Goal: Task Accomplishment & Management: Use online tool/utility

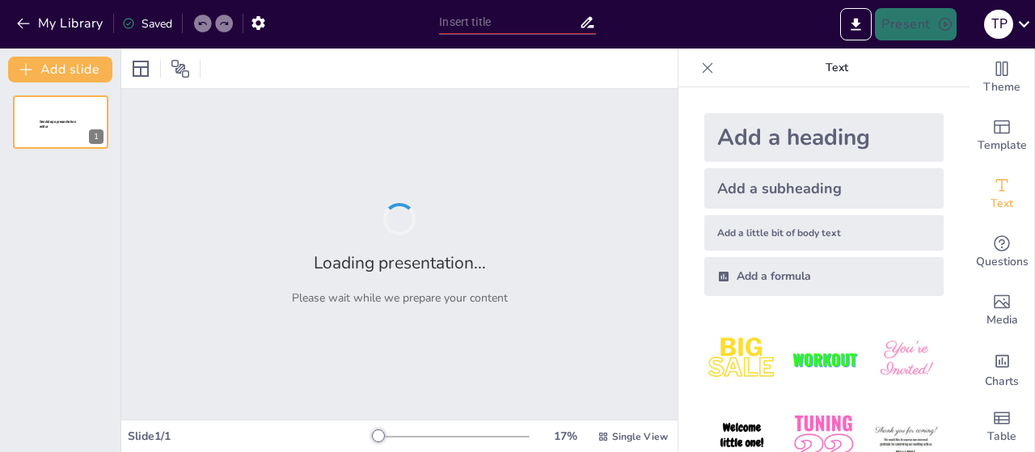
type input "[PERSON_NAME] ліцей"
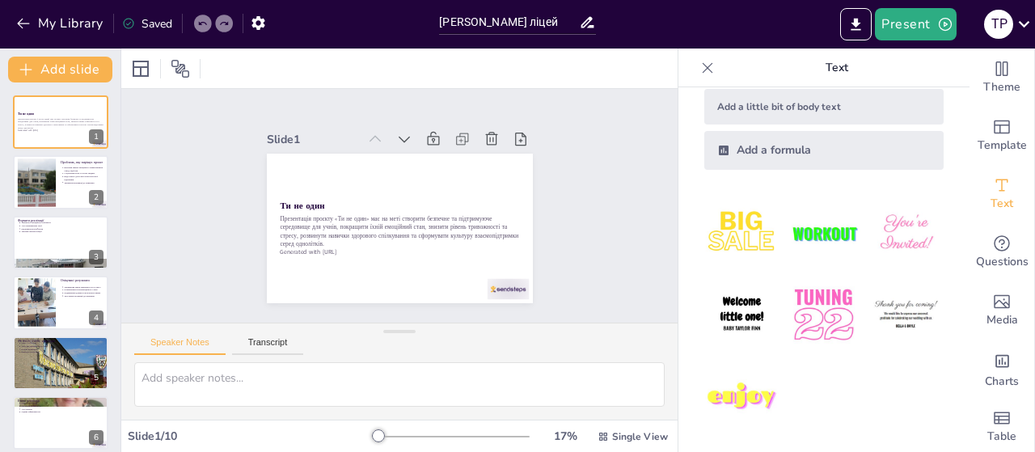
scroll to position [126, 0]
click at [734, 310] on img at bounding box center [741, 314] width 75 height 75
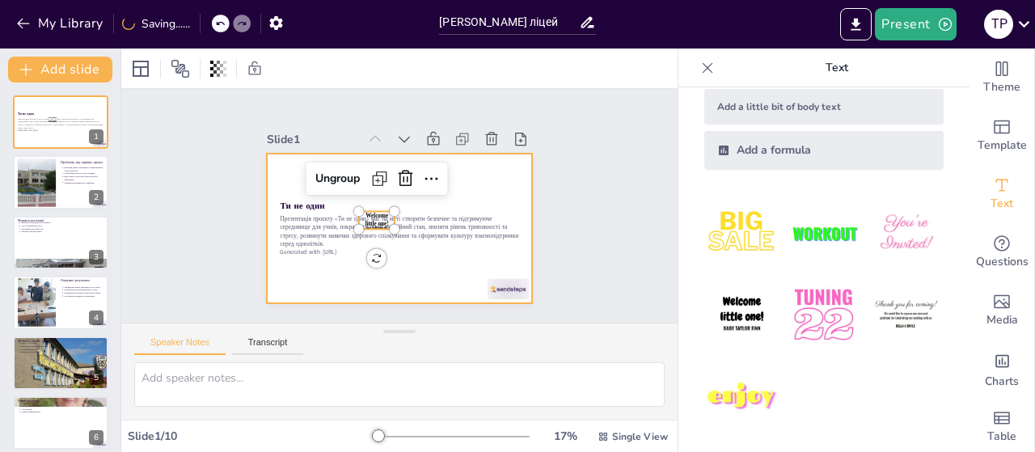
click at [378, 239] on p "Презентація проєкту «Ти не один» має на меті створити безпечне та підтримуюче с…" at bounding box center [389, 229] width 232 height 128
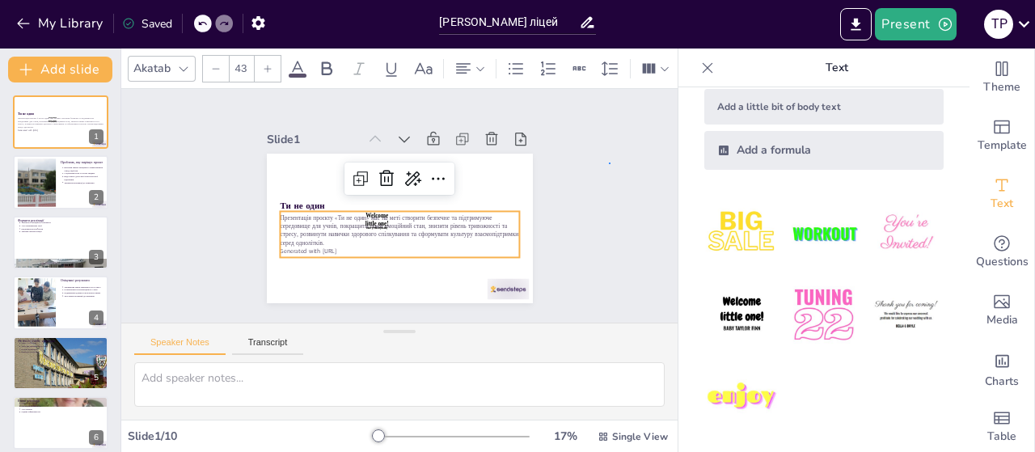
click at [610, 163] on div "Slide 1 Ти не один Презентація проєкту «Ти не один» має на меті створити безпеч…" at bounding box center [400, 205] width 516 height 587
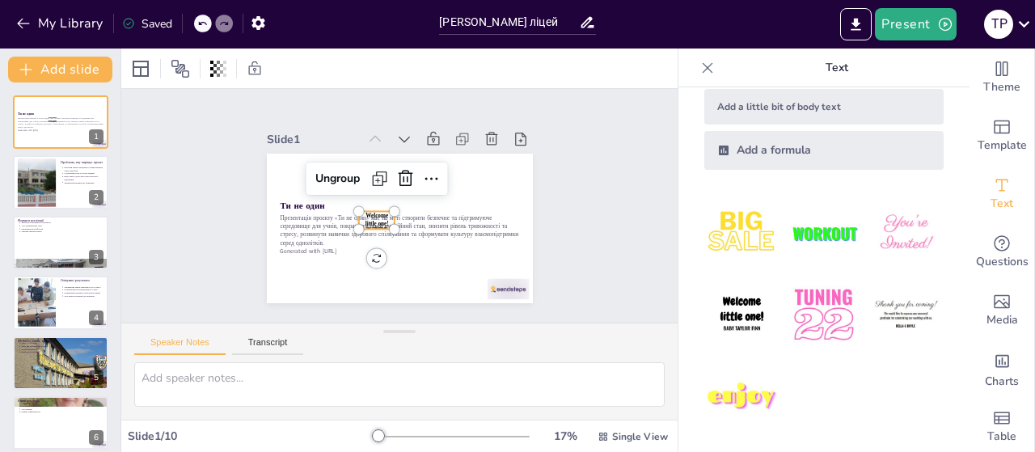
drag, startPoint x: 374, startPoint y: 219, endPoint x: 361, endPoint y: 216, distance: 13.3
click at [370, 216] on span "Welcome little one!" at bounding box center [372, 203] width 27 height 25
click at [403, 179] on icon at bounding box center [416, 192] width 27 height 27
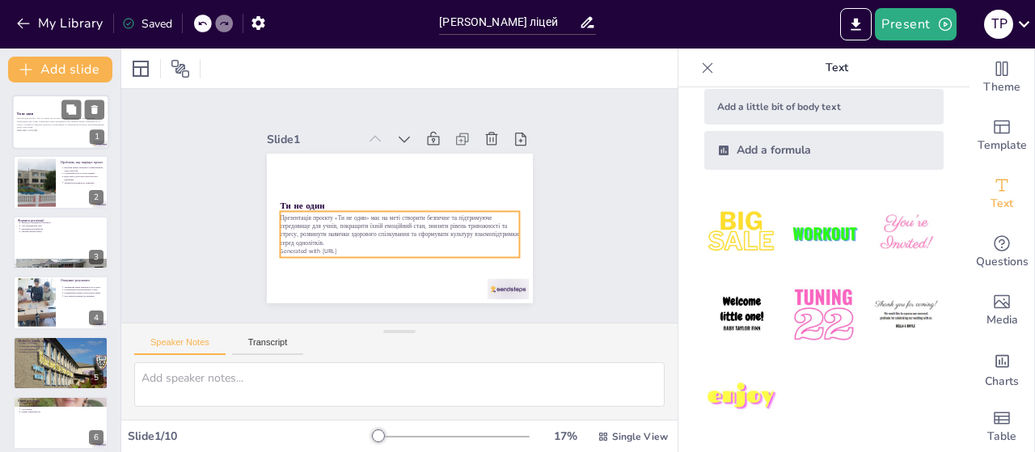
click at [41, 129] on p "Generated with [URL]" at bounding box center [60, 130] width 87 height 3
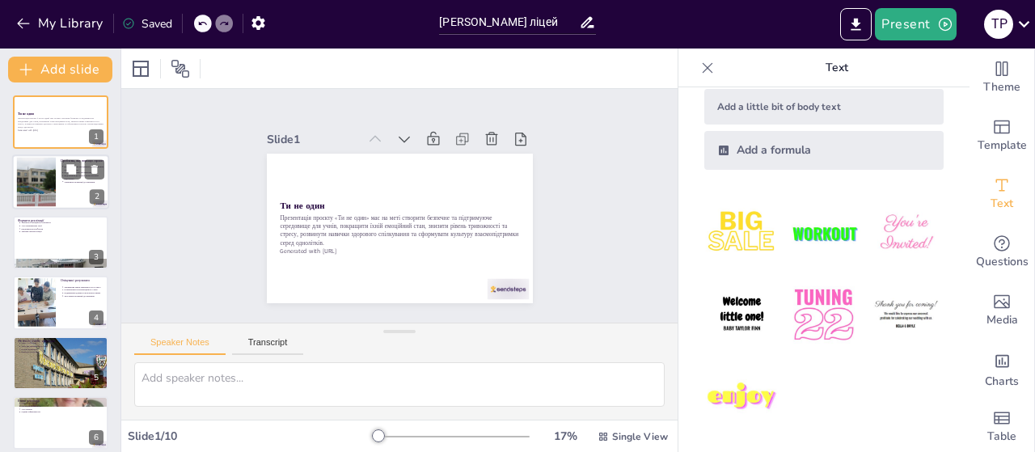
click at [44, 188] on div at bounding box center [36, 182] width 74 height 49
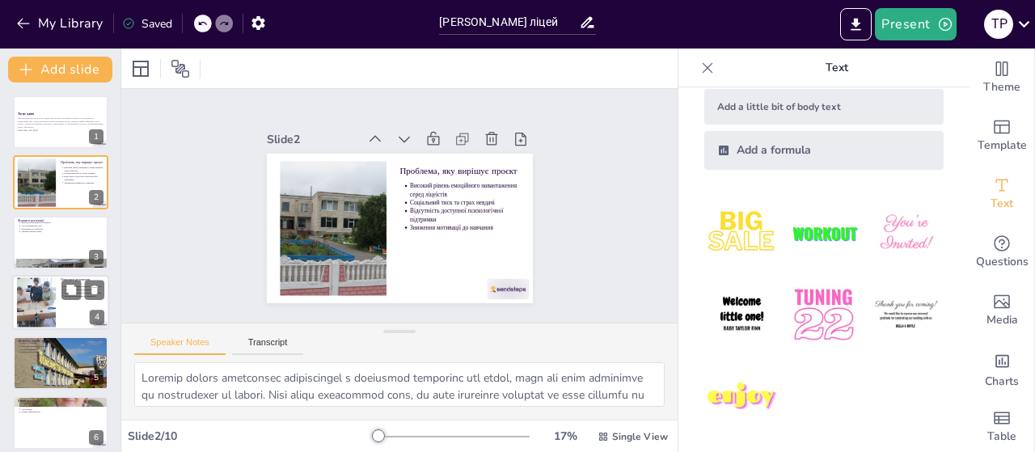
click at [50, 298] on div at bounding box center [36, 303] width 39 height 52
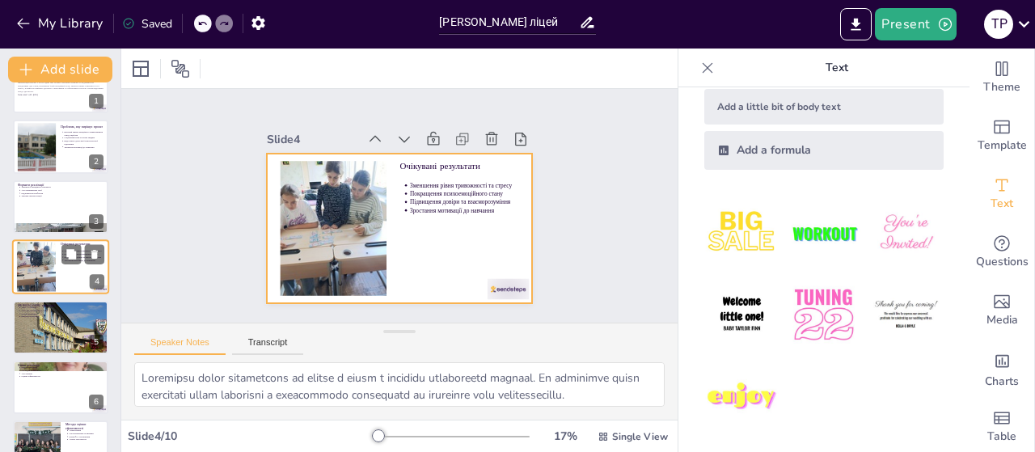
scroll to position [116, 0]
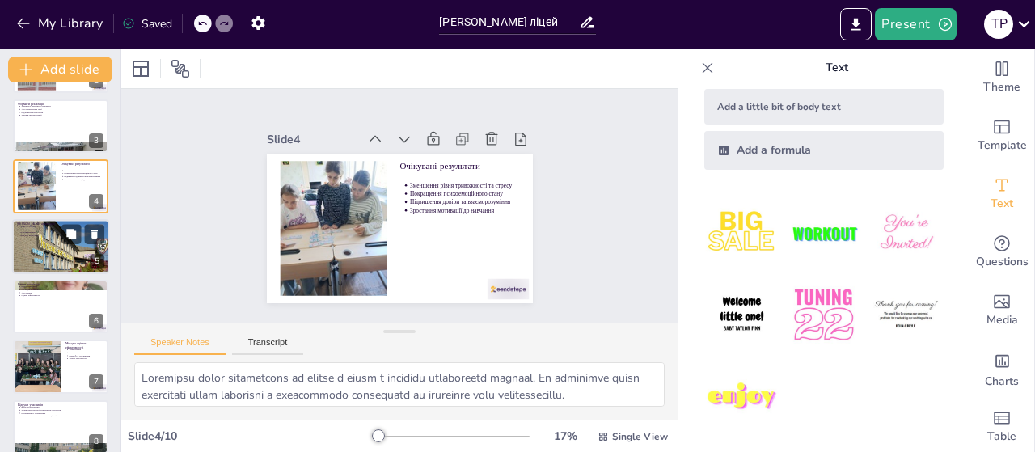
click at [47, 256] on div at bounding box center [60, 246] width 97 height 80
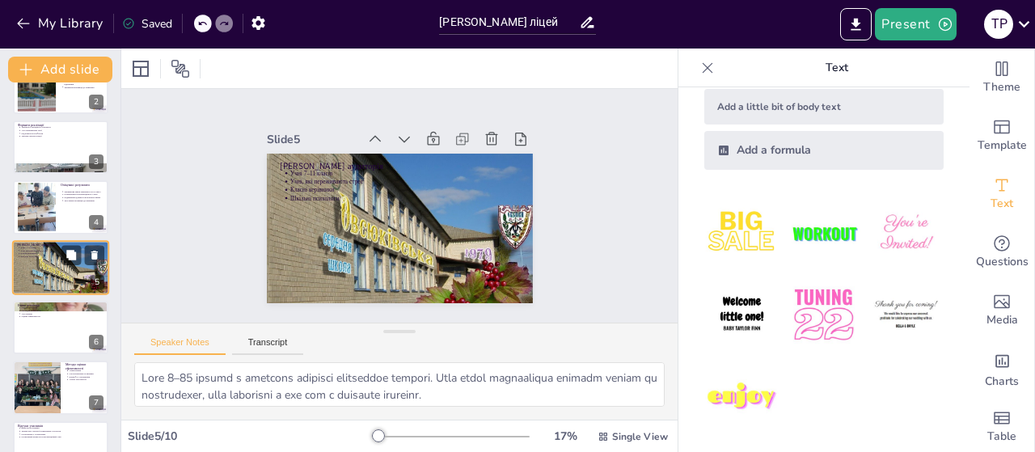
scroll to position [176, 0]
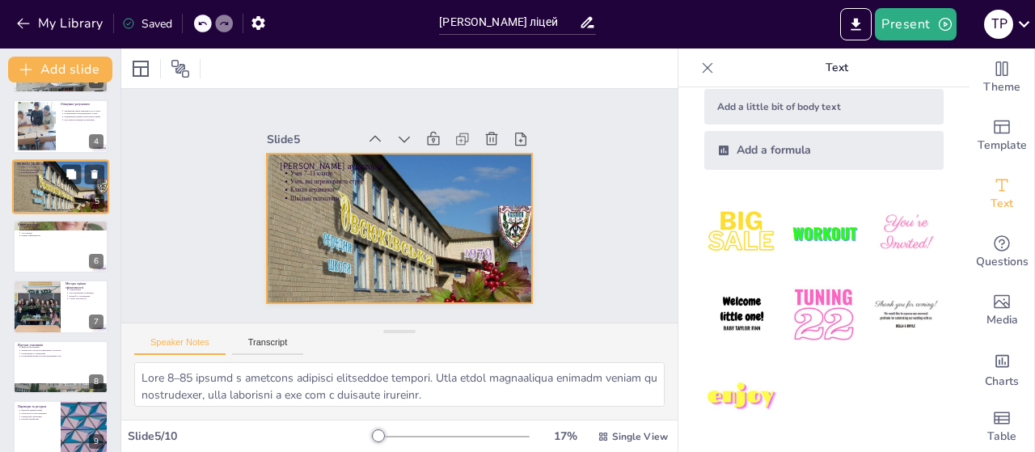
click at [51, 189] on div at bounding box center [60, 186] width 97 height 80
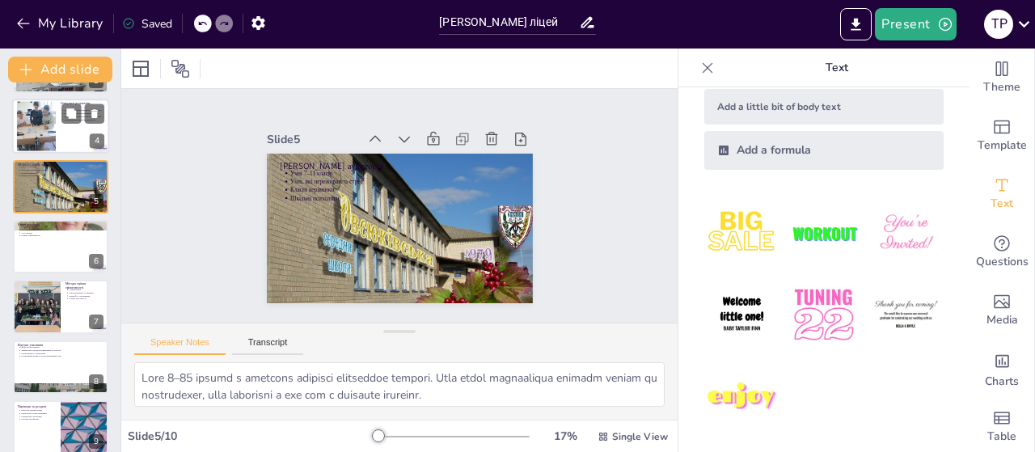
scroll to position [95, 0]
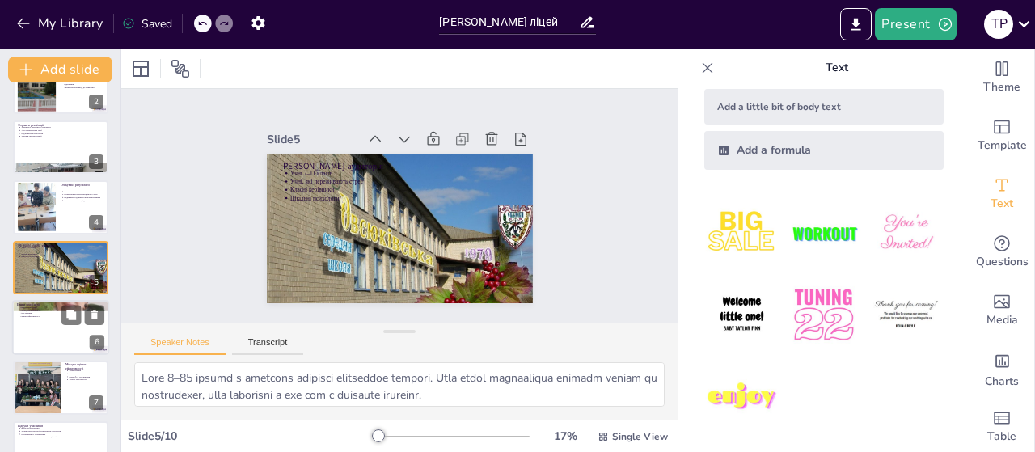
click at [65, 344] on div at bounding box center [60, 327] width 97 height 55
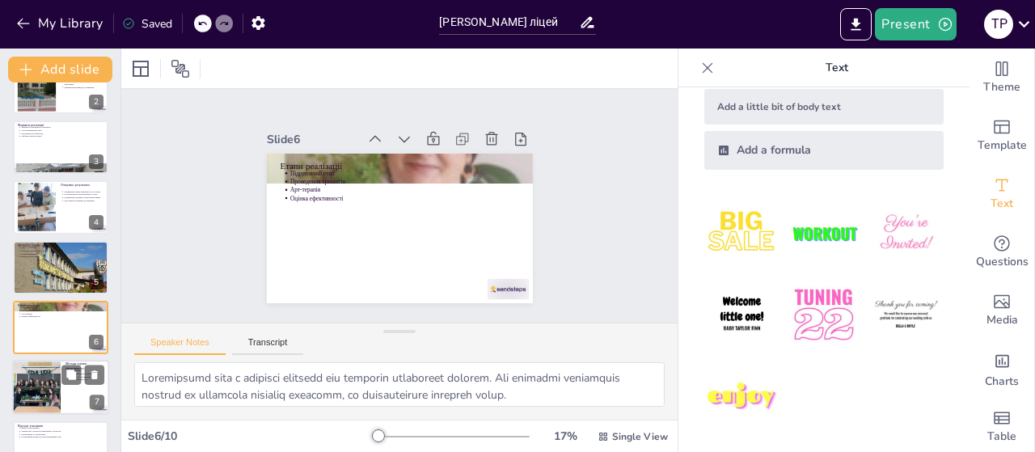
scroll to position [155, 0]
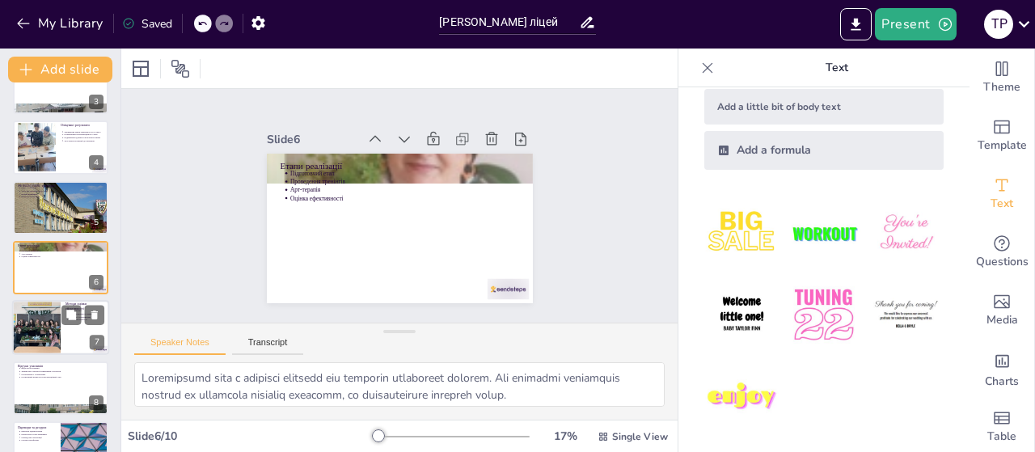
click at [44, 336] on div at bounding box center [36, 328] width 73 height 55
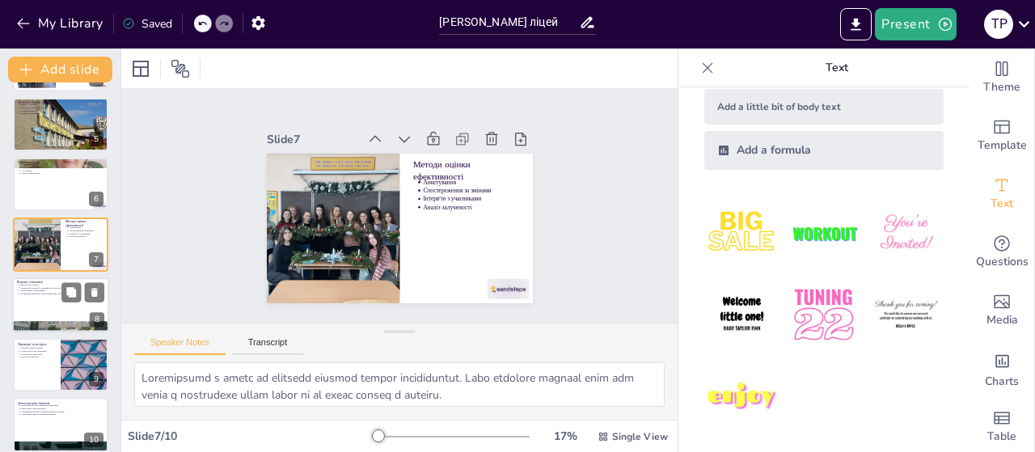
scroll to position [251, 0]
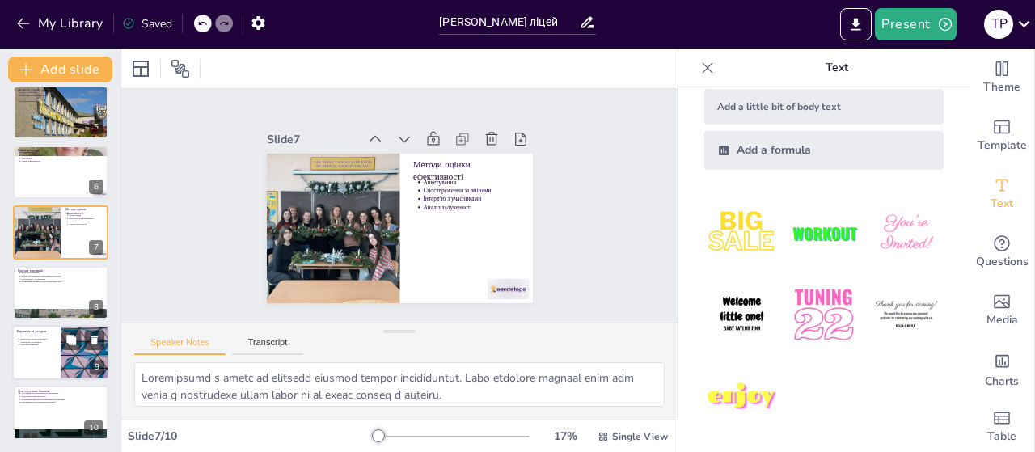
click at [80, 369] on div at bounding box center [84, 352] width 97 height 55
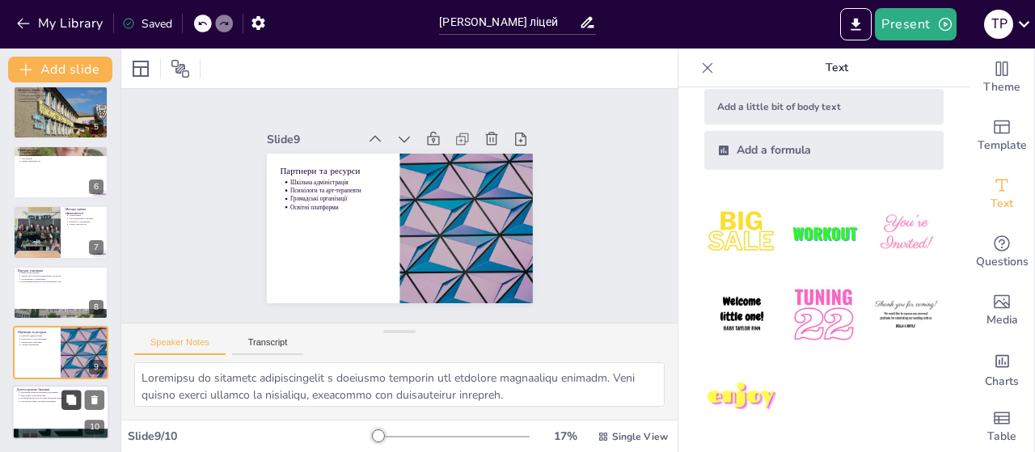
click at [66, 408] on button at bounding box center [70, 400] width 19 height 19
type textarea "Loremipsum dolorsi ametconse adipiscin e seddoei tempo i utlabore etdolo mag al…"
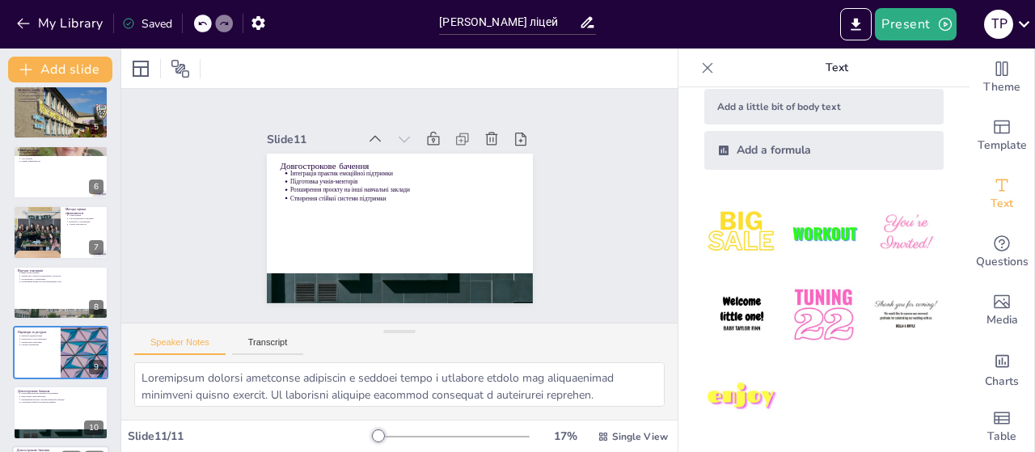
scroll to position [310, 0]
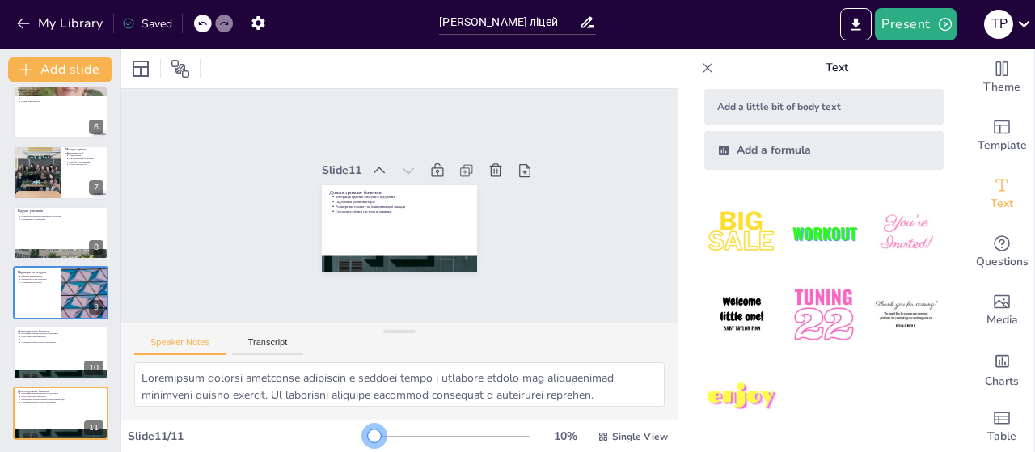
drag, startPoint x: 364, startPoint y: 435, endPoint x: 361, endPoint y: 425, distance: 10.8
click at [368, 429] on div at bounding box center [374, 435] width 13 height 13
click at [856, 21] on icon "Export to PowerPoint" at bounding box center [856, 24] width 10 height 12
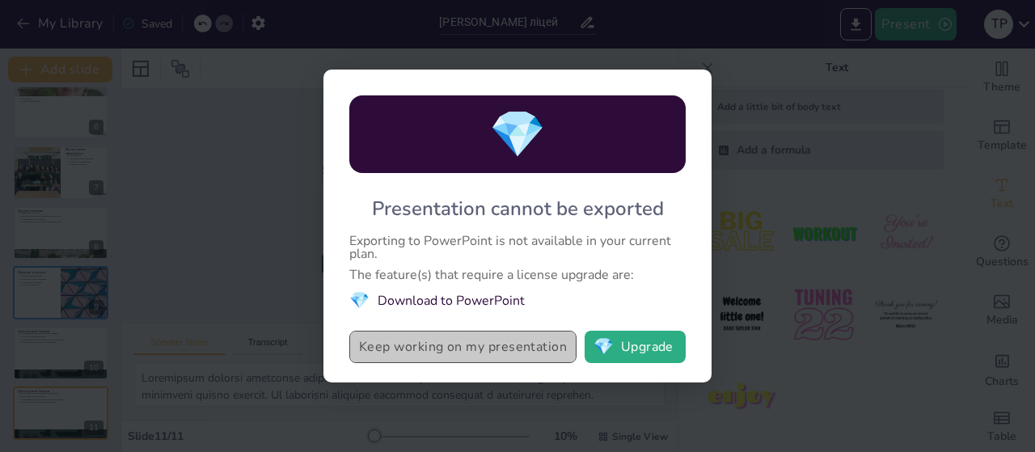
click at [469, 344] on button "Keep working on my presentation" at bounding box center [462, 347] width 227 height 32
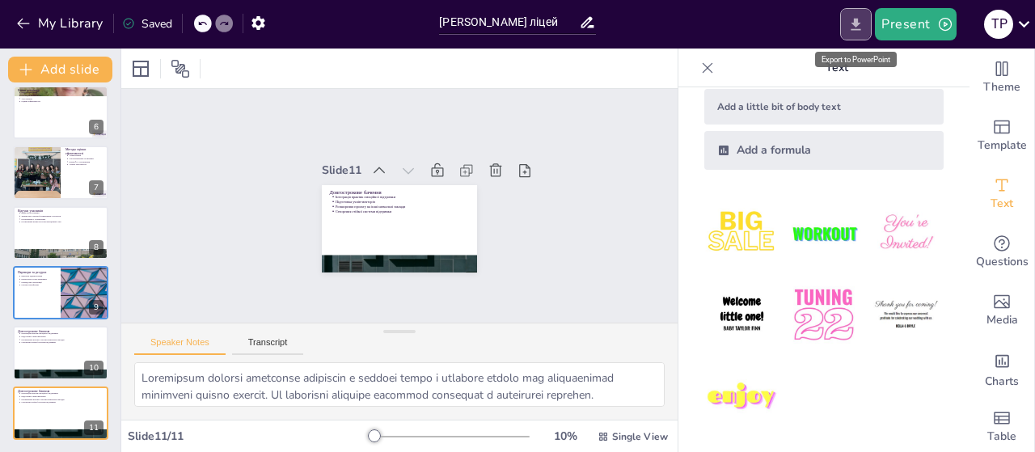
click at [859, 25] on icon "Export to PowerPoint" at bounding box center [856, 24] width 10 height 12
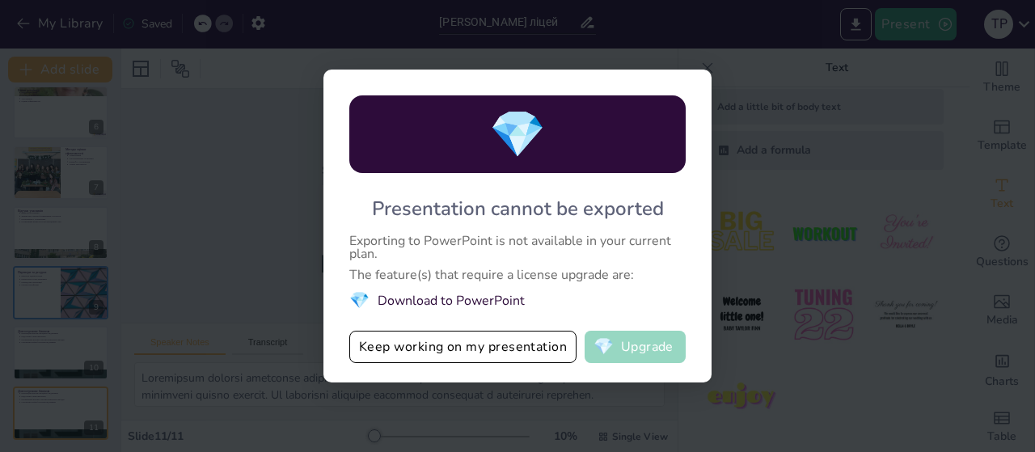
click at [636, 349] on button "💎 Upgrade" at bounding box center [635, 347] width 101 height 32
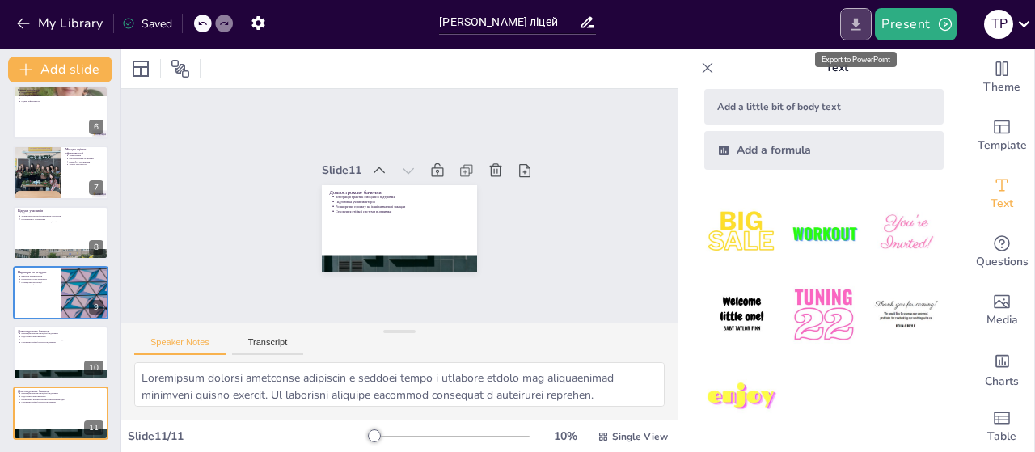
click at [855, 23] on icon "Export to PowerPoint" at bounding box center [856, 24] width 10 height 12
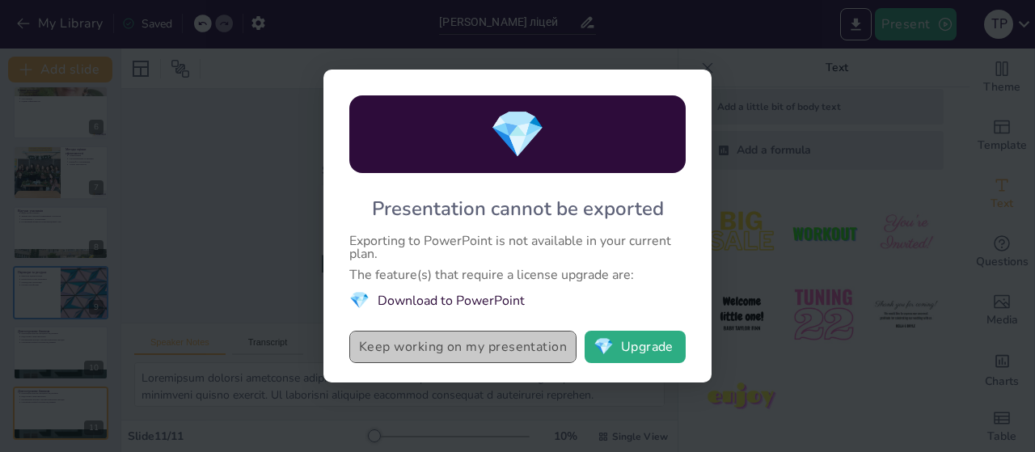
click at [463, 346] on button "Keep working on my presentation" at bounding box center [462, 347] width 227 height 32
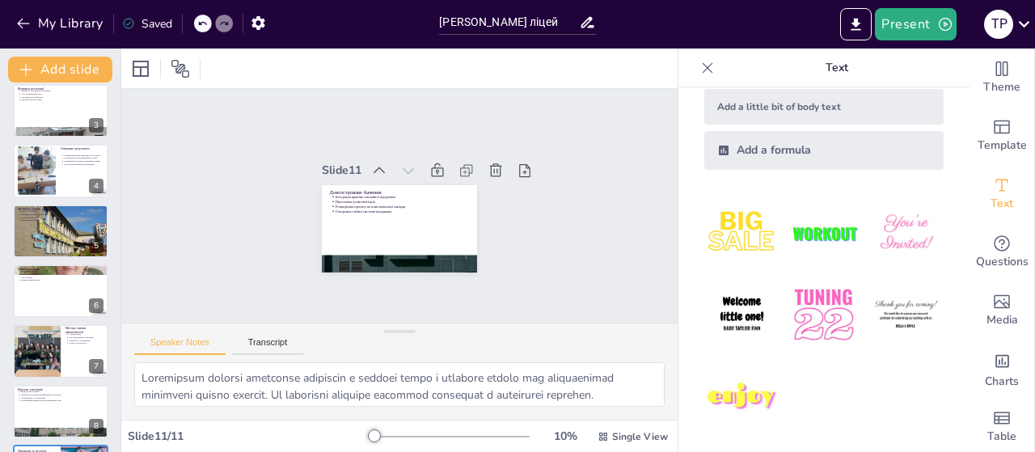
scroll to position [0, 0]
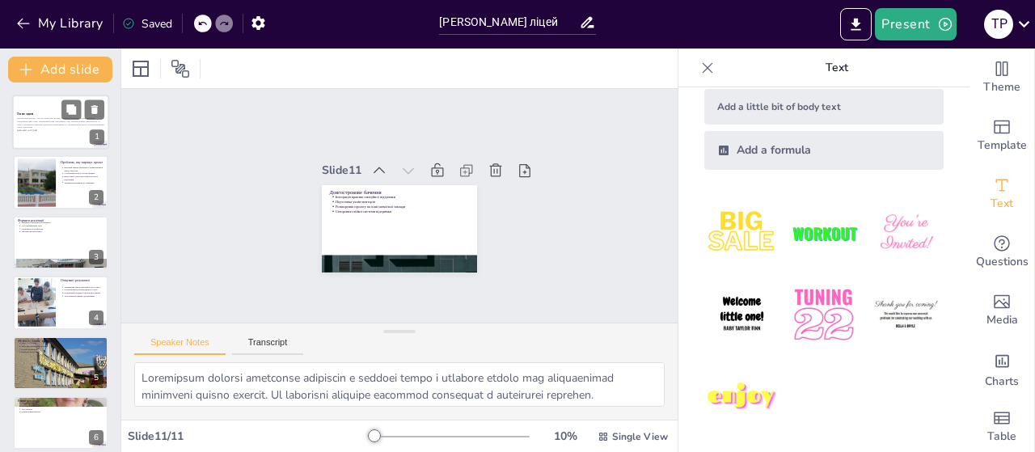
click at [40, 115] on p "Ти не один" at bounding box center [60, 114] width 87 height 5
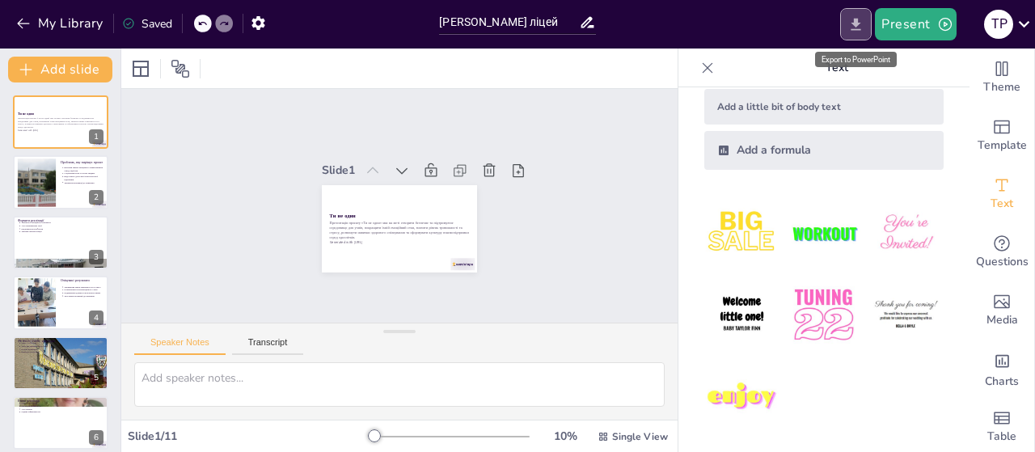
click at [855, 20] on icon "Export to PowerPoint" at bounding box center [855, 24] width 17 height 17
